Goal: Task Accomplishment & Management: Manage account settings

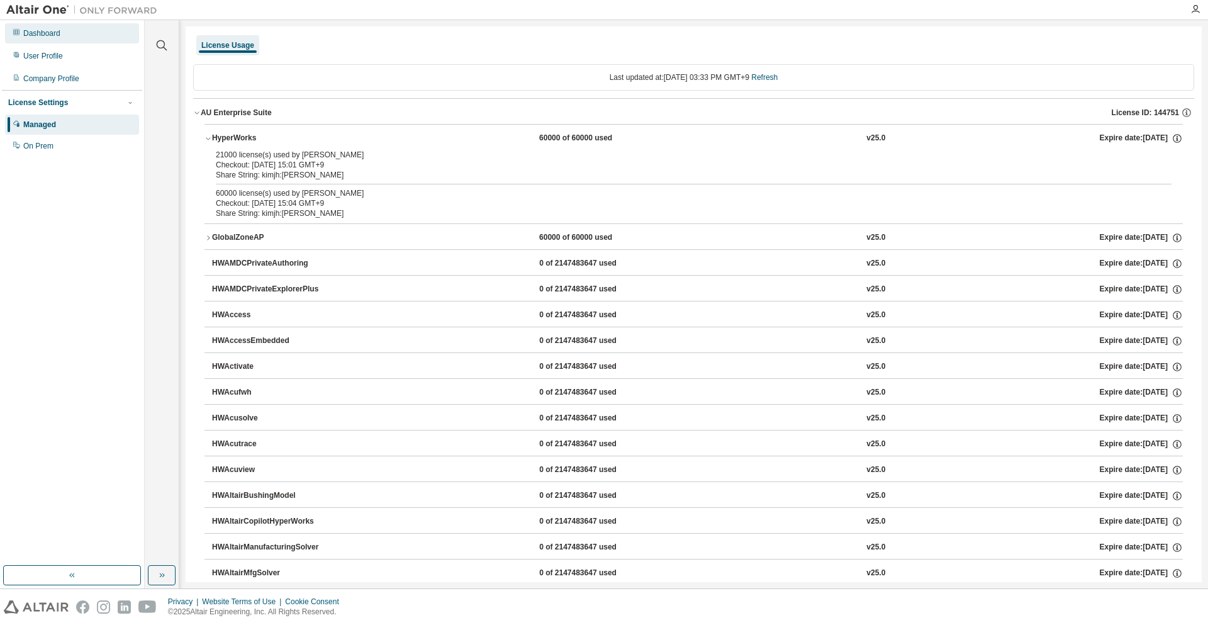
click at [101, 34] on div "Dashboard" at bounding box center [72, 33] width 134 height 20
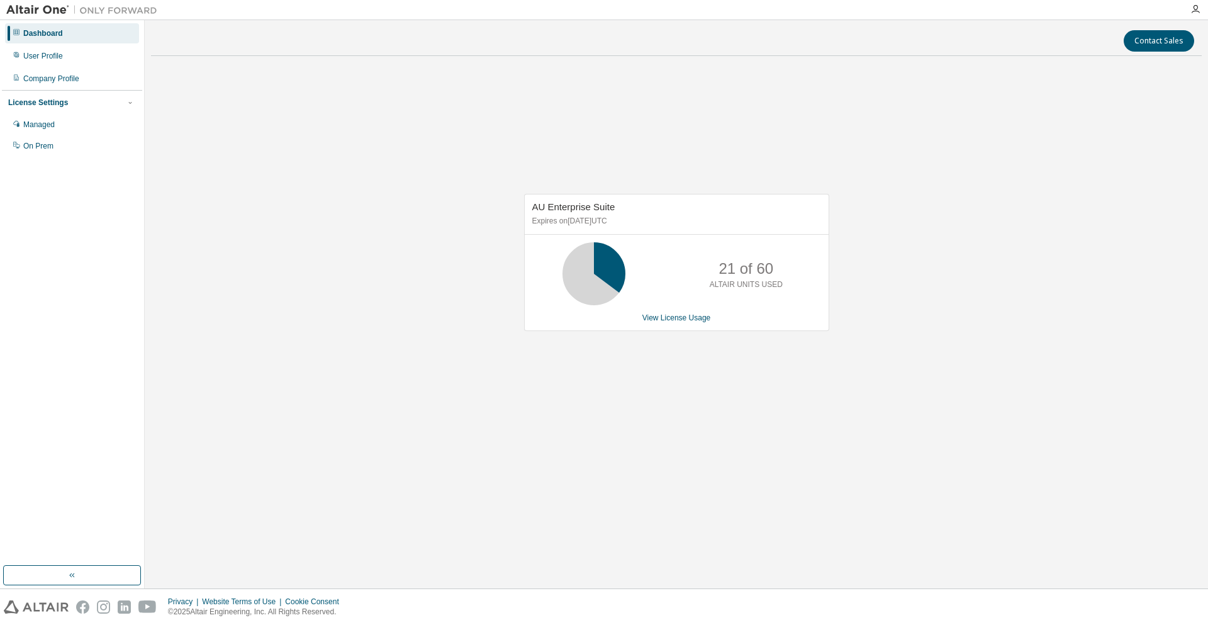
click at [685, 307] on div "AU Enterprise Suite Expires on [DATE] UTC 21 of 60 ALTAIR UNITS USED View Licen…" at bounding box center [676, 262] width 305 height 137
click at [679, 320] on link "View License Usage" at bounding box center [677, 317] width 69 height 9
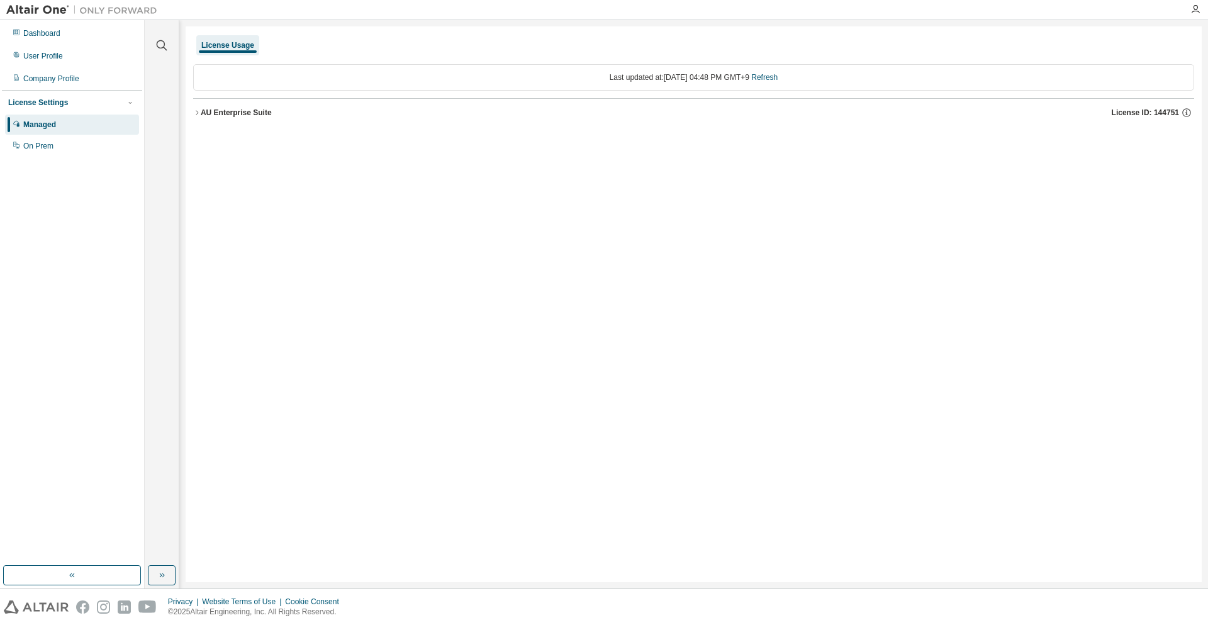
click at [235, 108] on div "AU Enterprise Suite" at bounding box center [236, 113] width 71 height 10
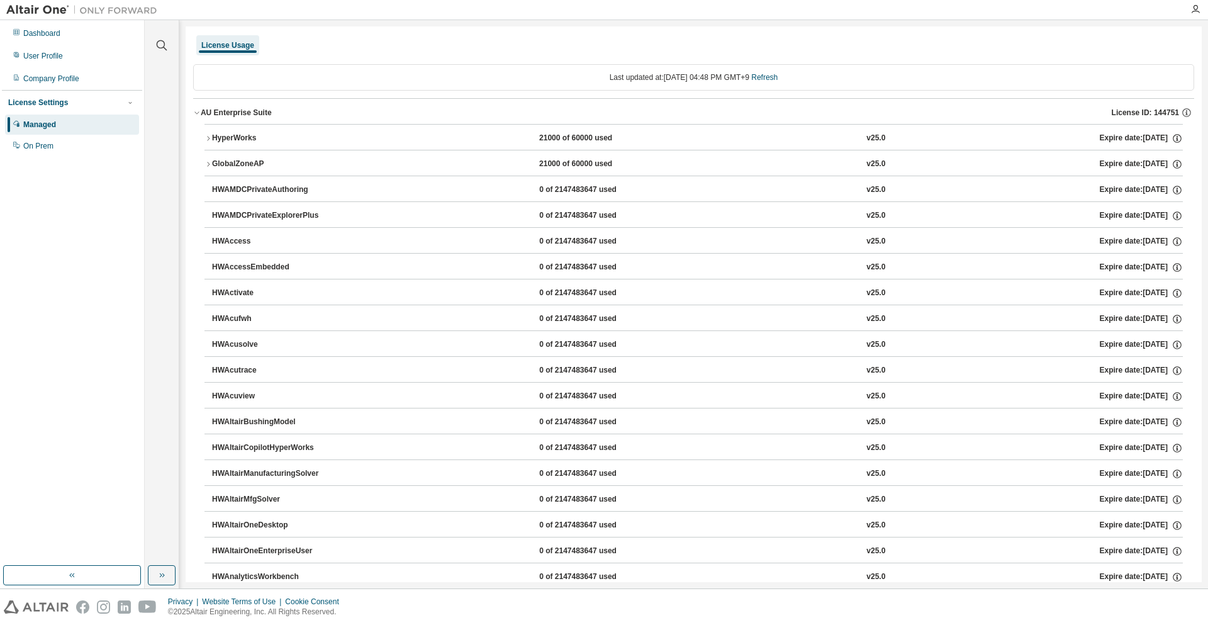
click at [356, 145] on button "HyperWorks 21000 of 60000 used v25.0 Expire date: [DATE]" at bounding box center [694, 139] width 979 height 28
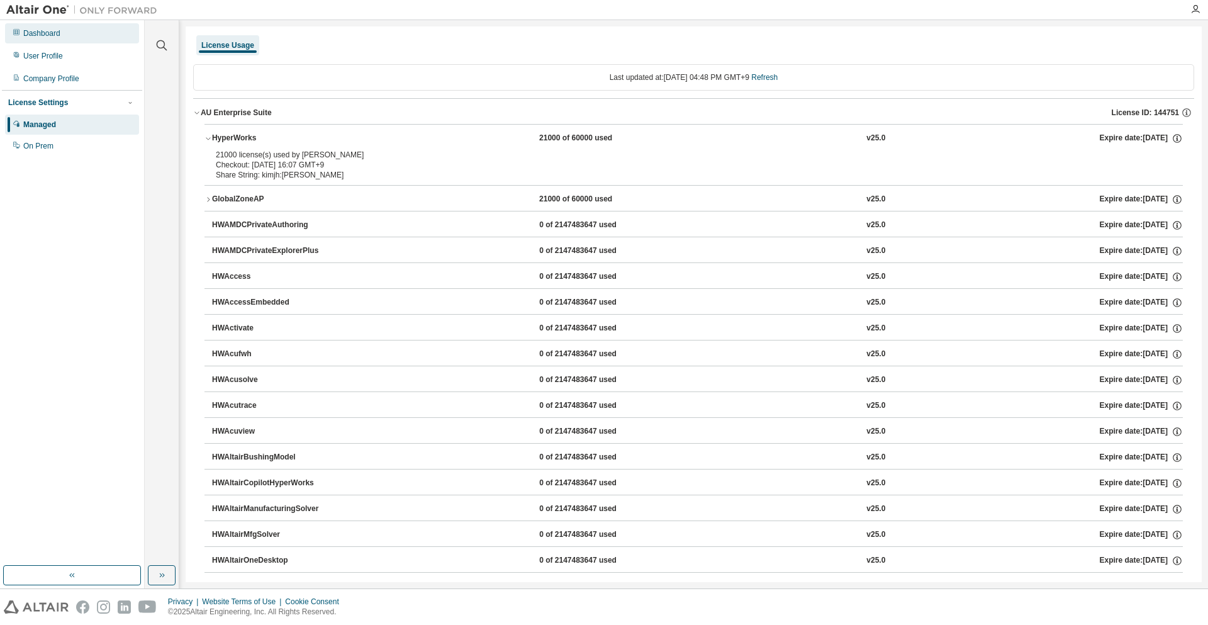
click at [57, 38] on div "Dashboard" at bounding box center [72, 33] width 134 height 20
